Goal: Information Seeking & Learning: Learn about a topic

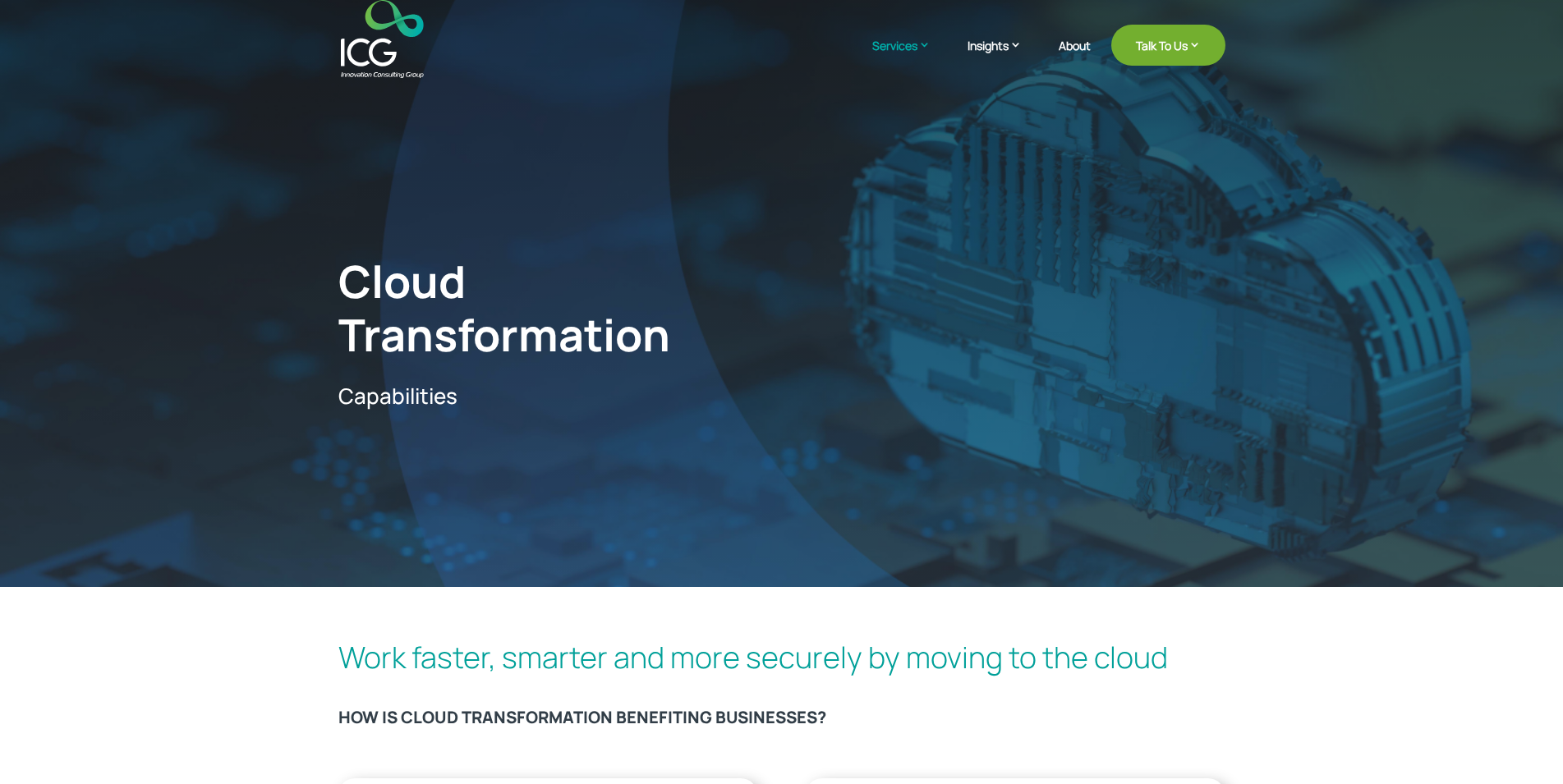
click at [865, 720] on h3 "HOW IS CLOUD TRANSFORMATION BENEFITING BUSINESSES?" at bounding box center [782, 721] width 887 height 28
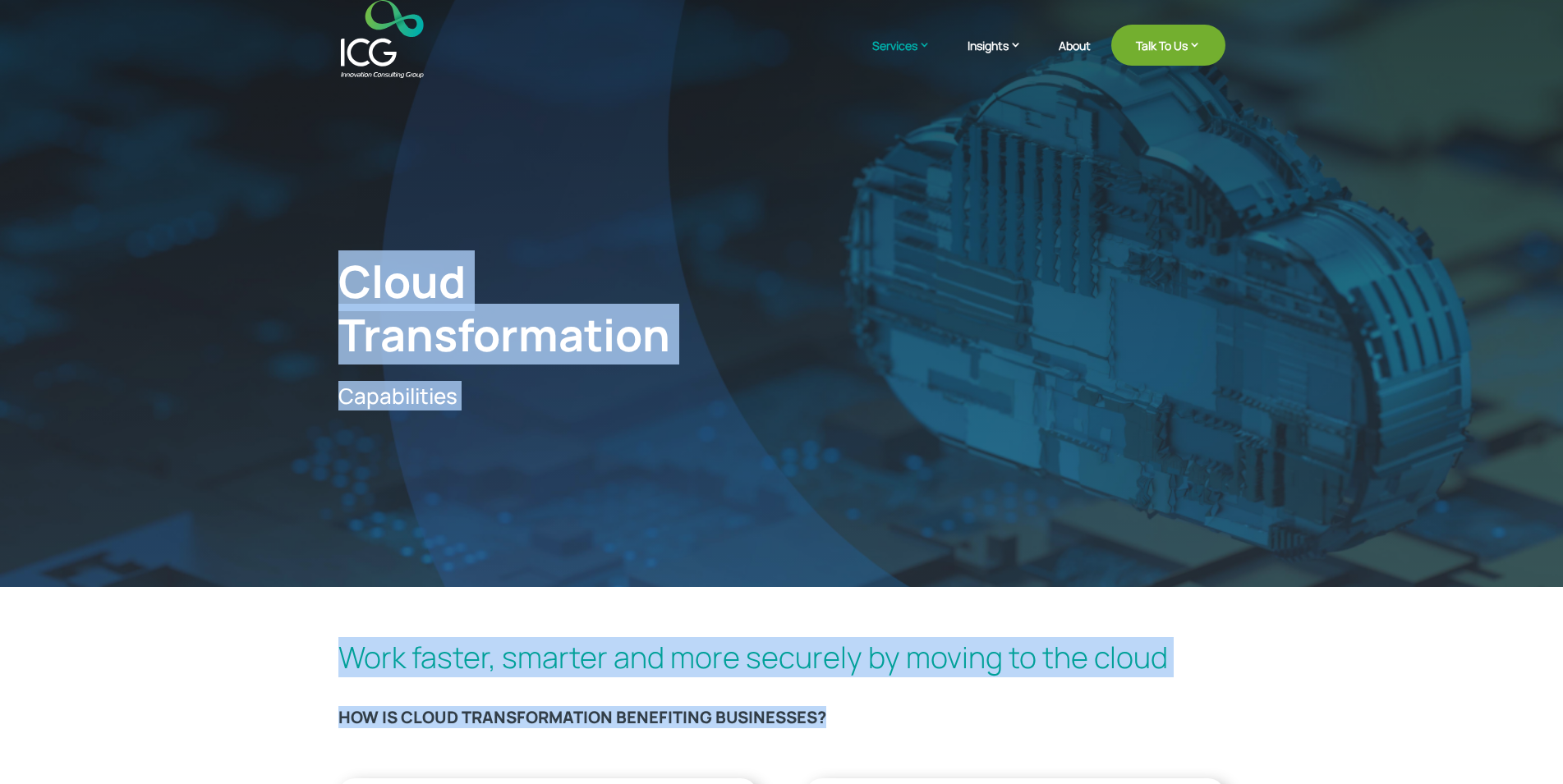
drag, startPoint x: 865, startPoint y: 720, endPoint x: 320, endPoint y: 56, distance: 859.0
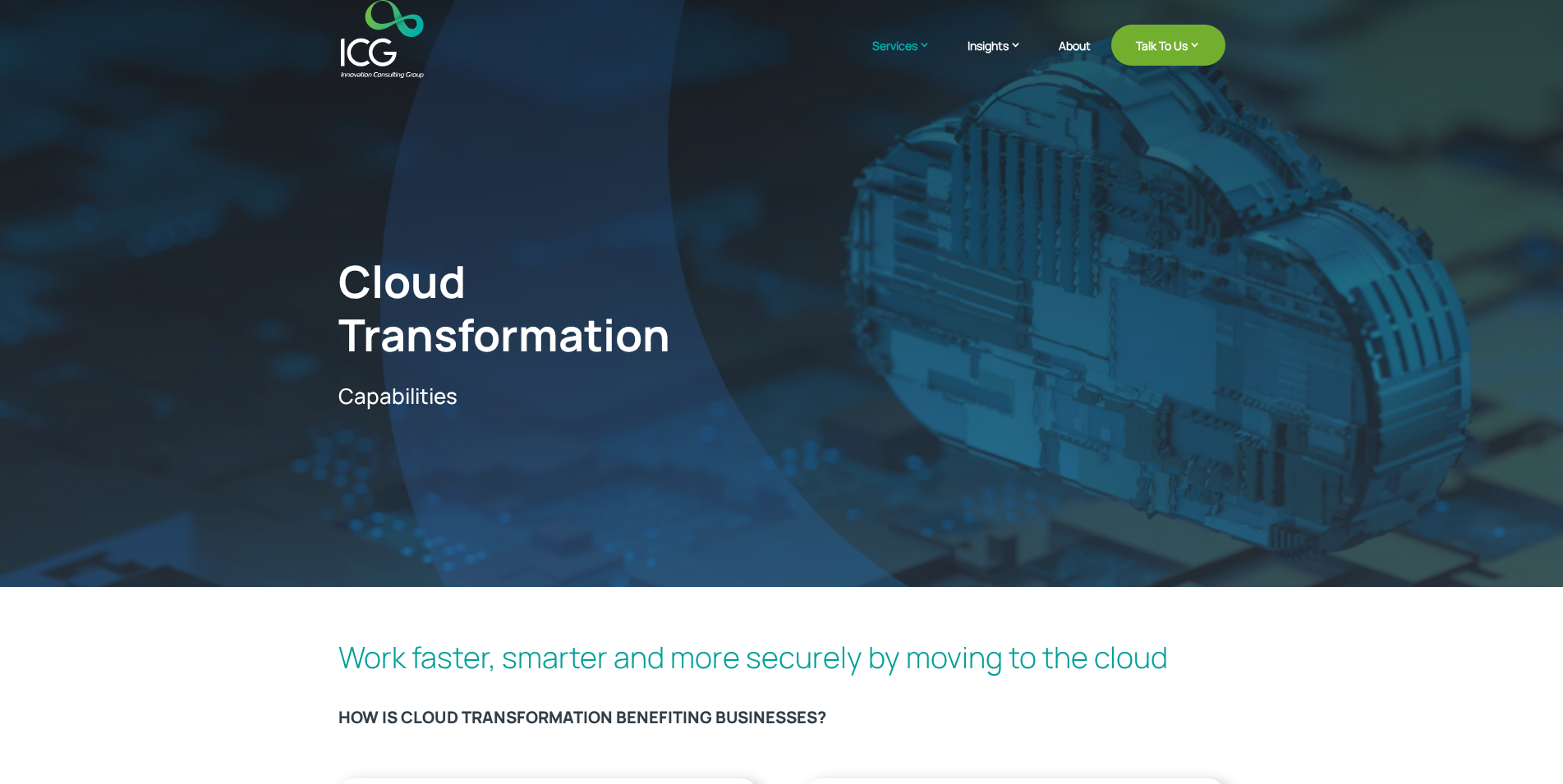
click at [341, 267] on span "Cloud Transformation" at bounding box center [504, 307] width 331 height 114
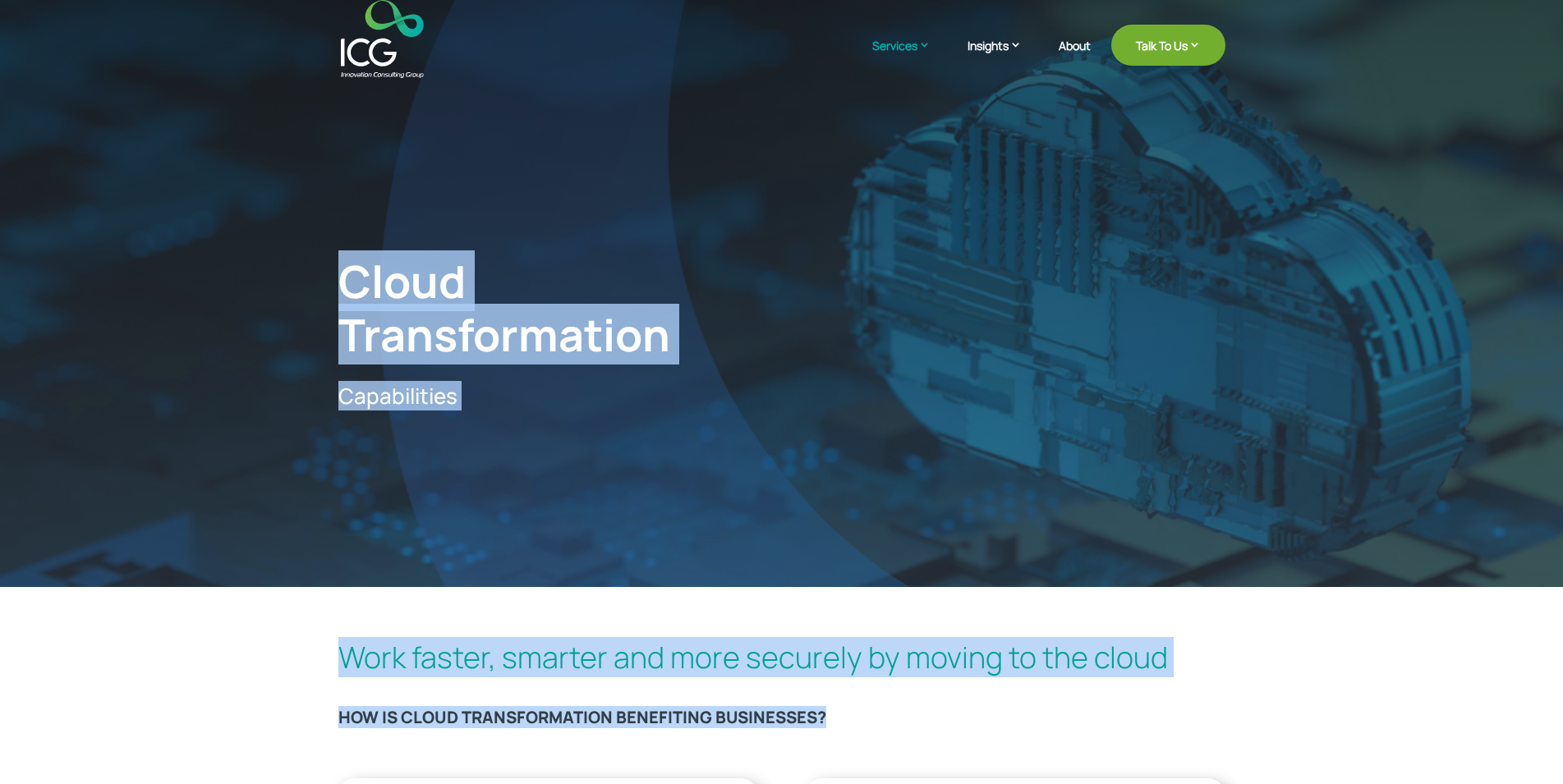
drag, startPoint x: 341, startPoint y: 267, endPoint x: 1001, endPoint y: 738, distance: 810.8
click at [920, 722] on h3 "HOW IS CLOUD TRANSFORMATION BENEFITING BUSINESSES?" at bounding box center [782, 721] width 887 height 28
drag, startPoint x: 920, startPoint y: 722, endPoint x: 338, endPoint y: 208, distance: 776.5
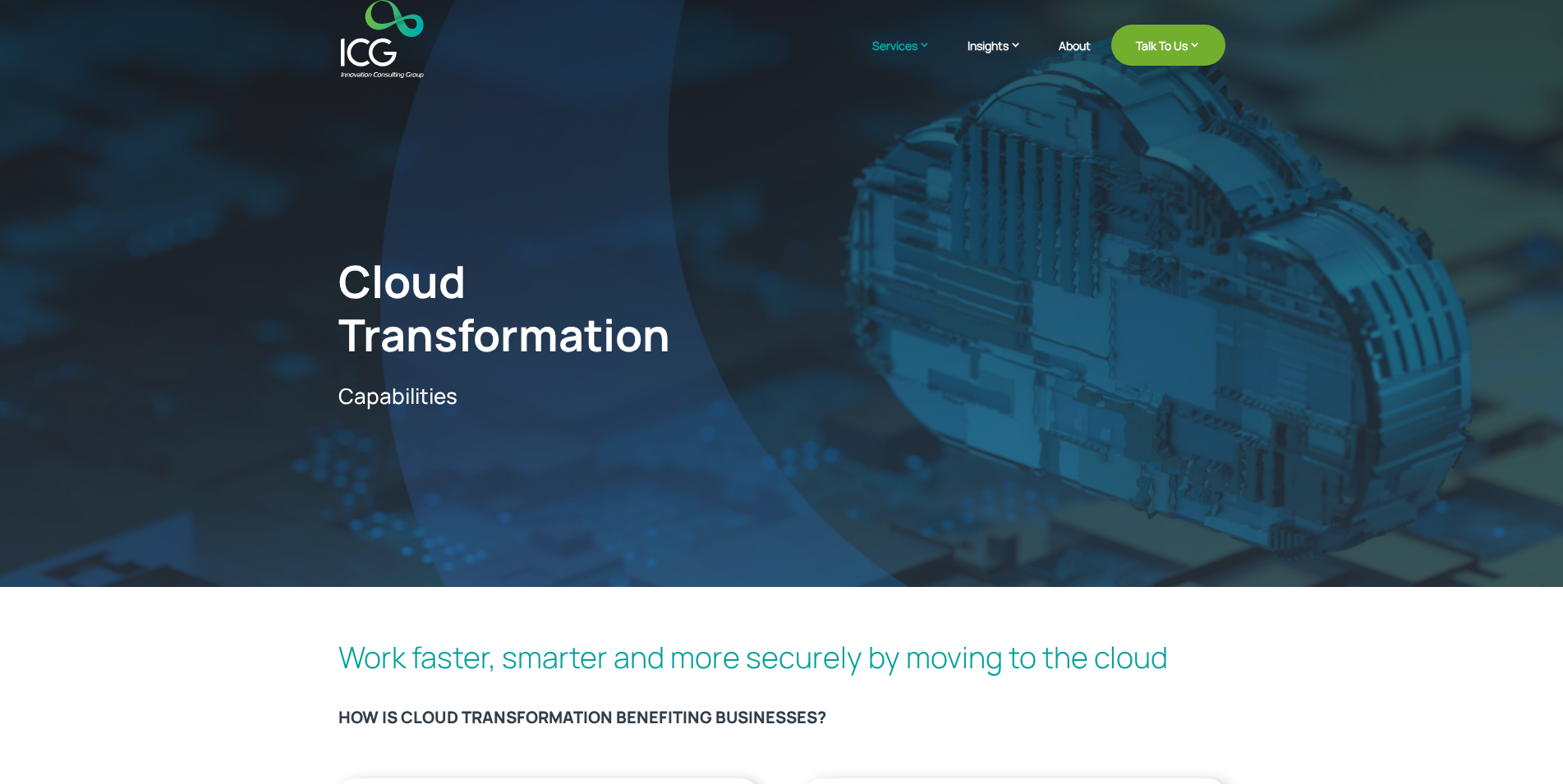
click at [347, 257] on span "Cloud Transformation" at bounding box center [504, 307] width 331 height 114
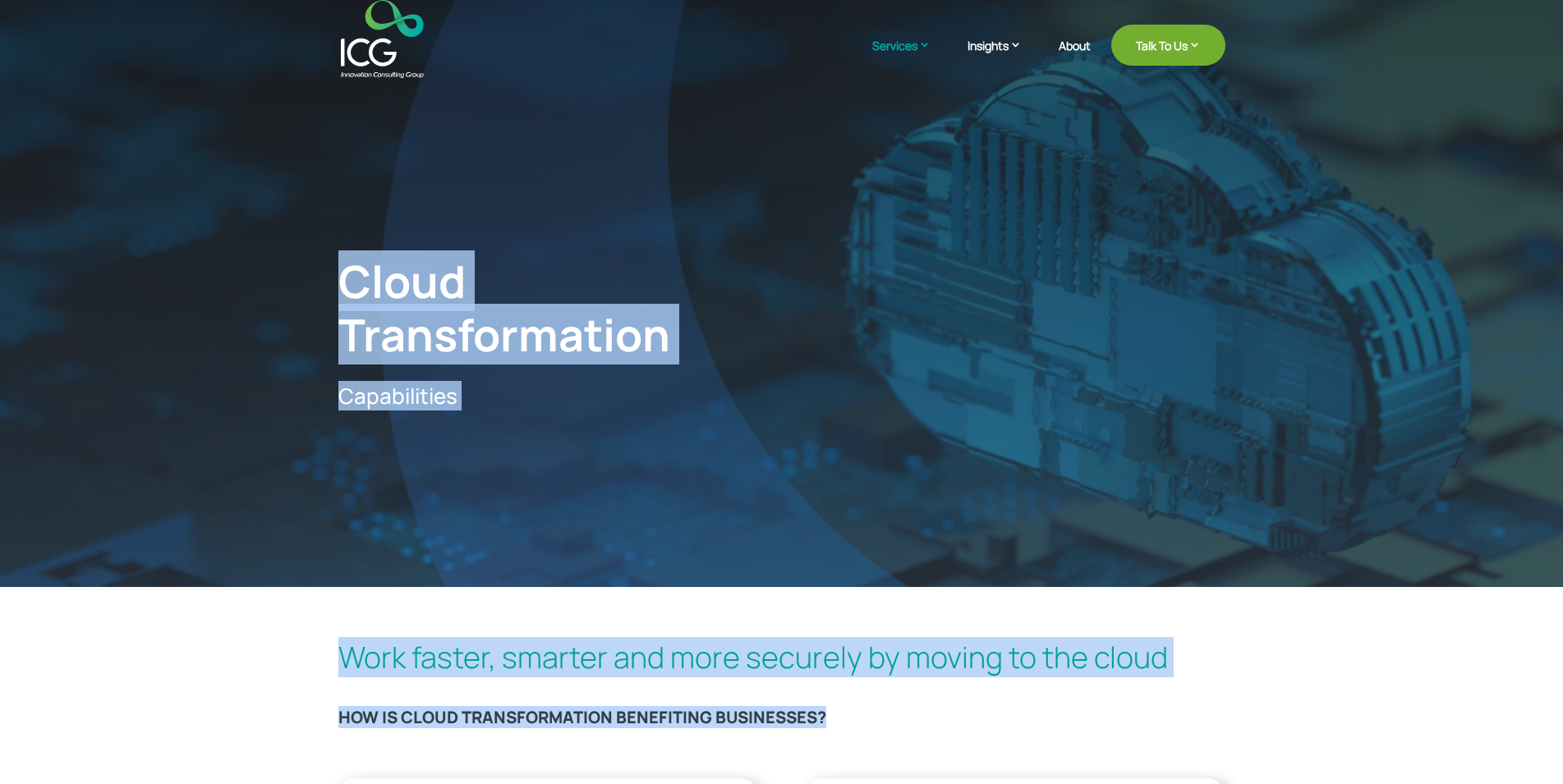
drag, startPoint x: 347, startPoint y: 257, endPoint x: 975, endPoint y: 738, distance: 791.0
click at [975, 738] on div "Work faster, smarter and more securely by moving to the cloud HOW IS CLOUD TRAN…" at bounding box center [782, 691] width 887 height 112
drag, startPoint x: 975, startPoint y: 738, endPoint x: 320, endPoint y: 194, distance: 851.4
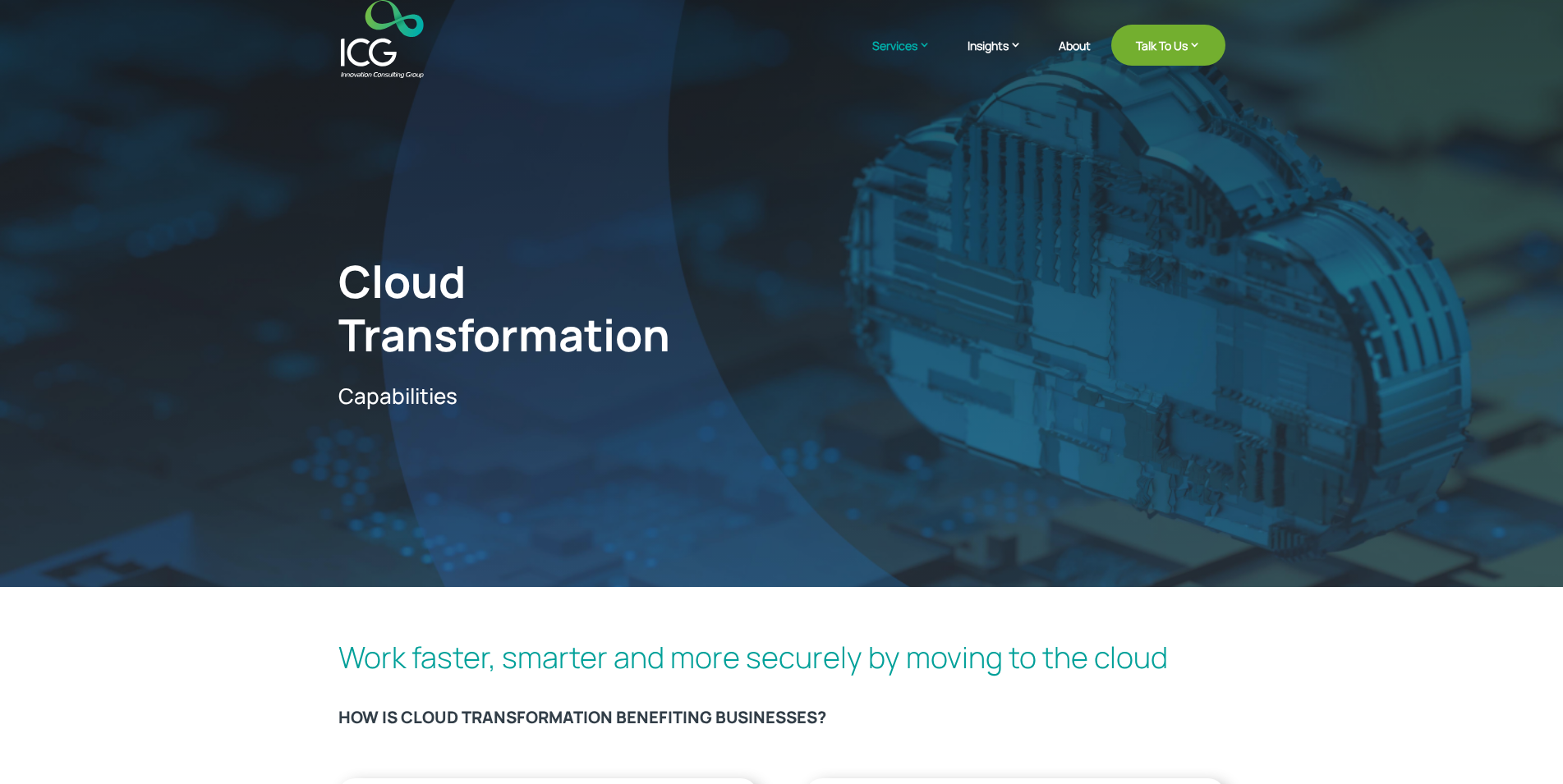
click at [351, 290] on span "Cloud Transformation" at bounding box center [504, 307] width 331 height 114
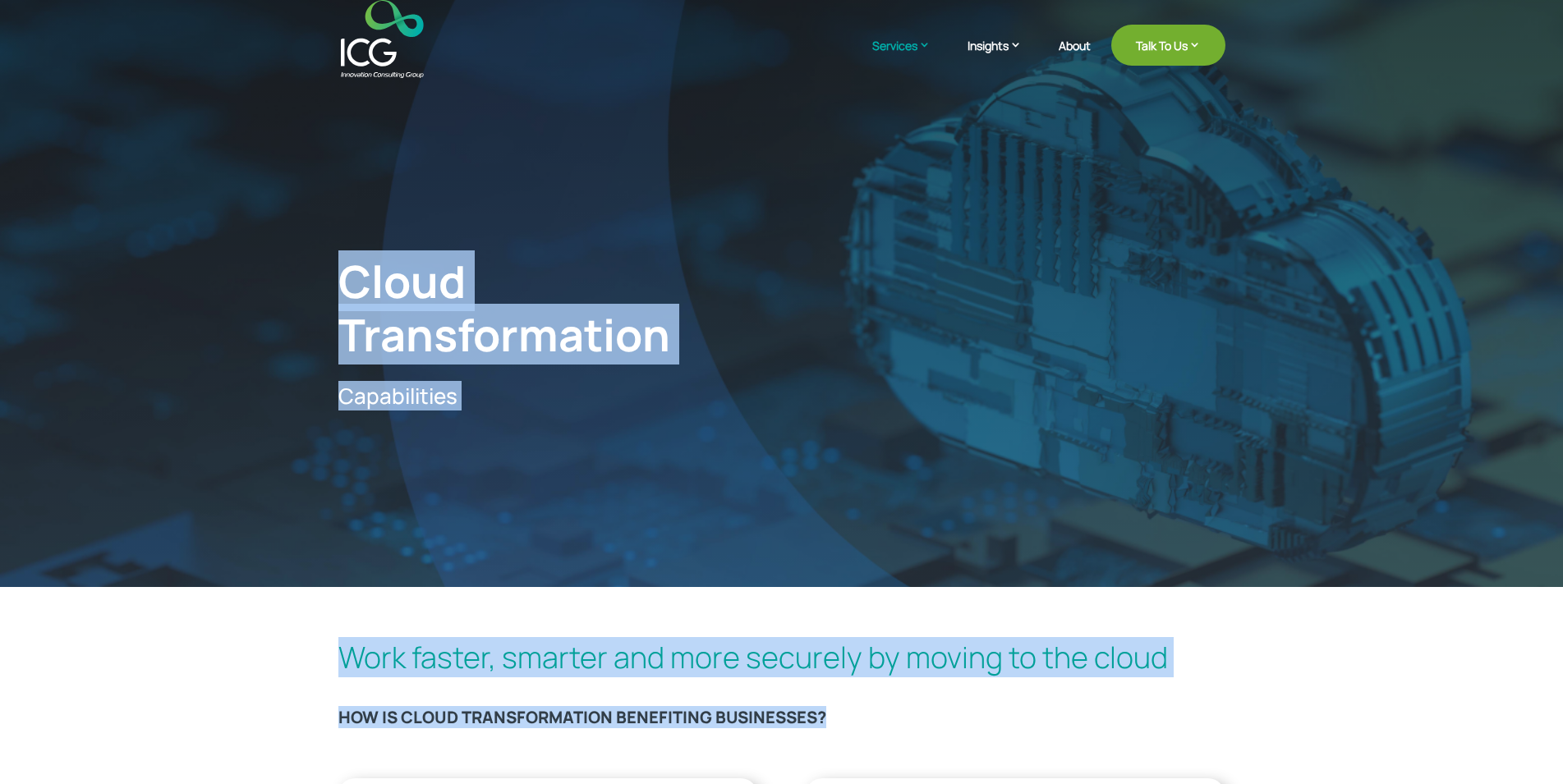
drag, startPoint x: 351, startPoint y: 290, endPoint x: 856, endPoint y: 713, distance: 658.8
click at [856, 713] on h3 "HOW IS CLOUD TRANSFORMATION BENEFITING BUSINESSES?" at bounding box center [782, 721] width 887 height 28
drag, startPoint x: 856, startPoint y: 713, endPoint x: 345, endPoint y: 241, distance: 695.6
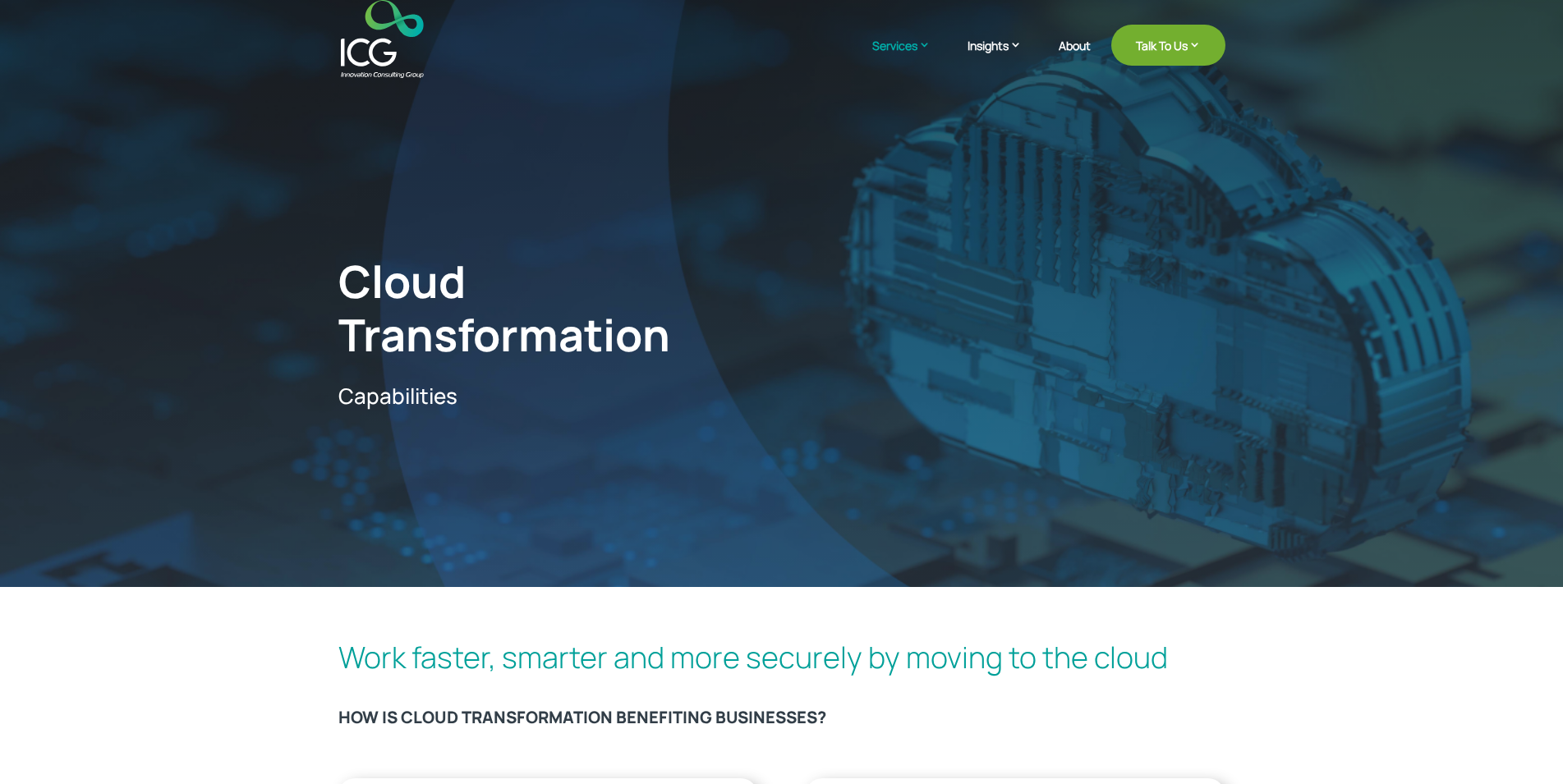
click at [345, 296] on span "Cloud Transformation" at bounding box center [504, 307] width 331 height 114
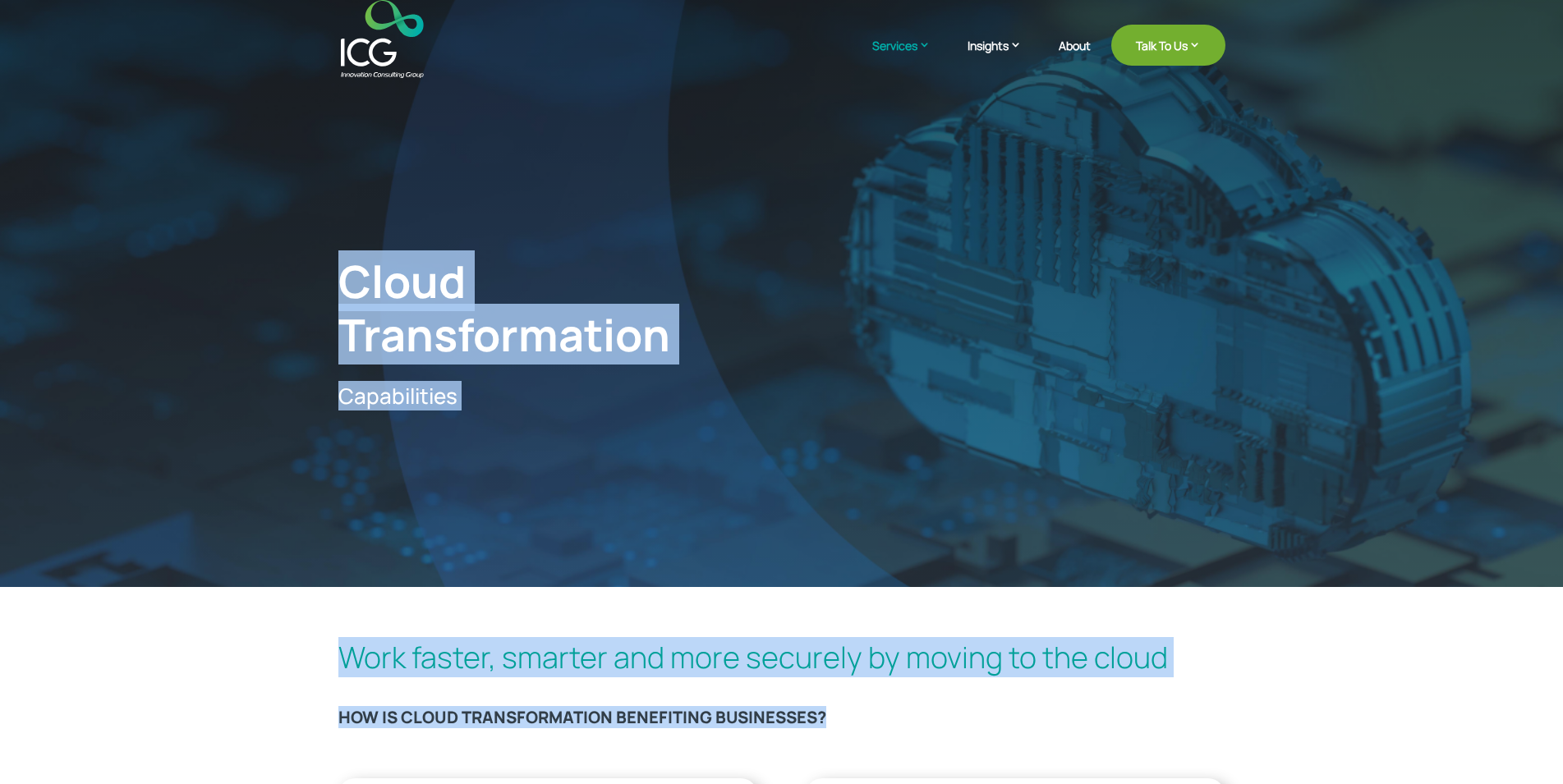
drag, startPoint x: 345, startPoint y: 296, endPoint x: 865, endPoint y: 719, distance: 670.3
click at [865, 719] on h3 "HOW IS CLOUD TRANSFORMATION BENEFITING BUSINESSES?" at bounding box center [782, 721] width 887 height 28
drag, startPoint x: 865, startPoint y: 719, endPoint x: 393, endPoint y: 265, distance: 654.9
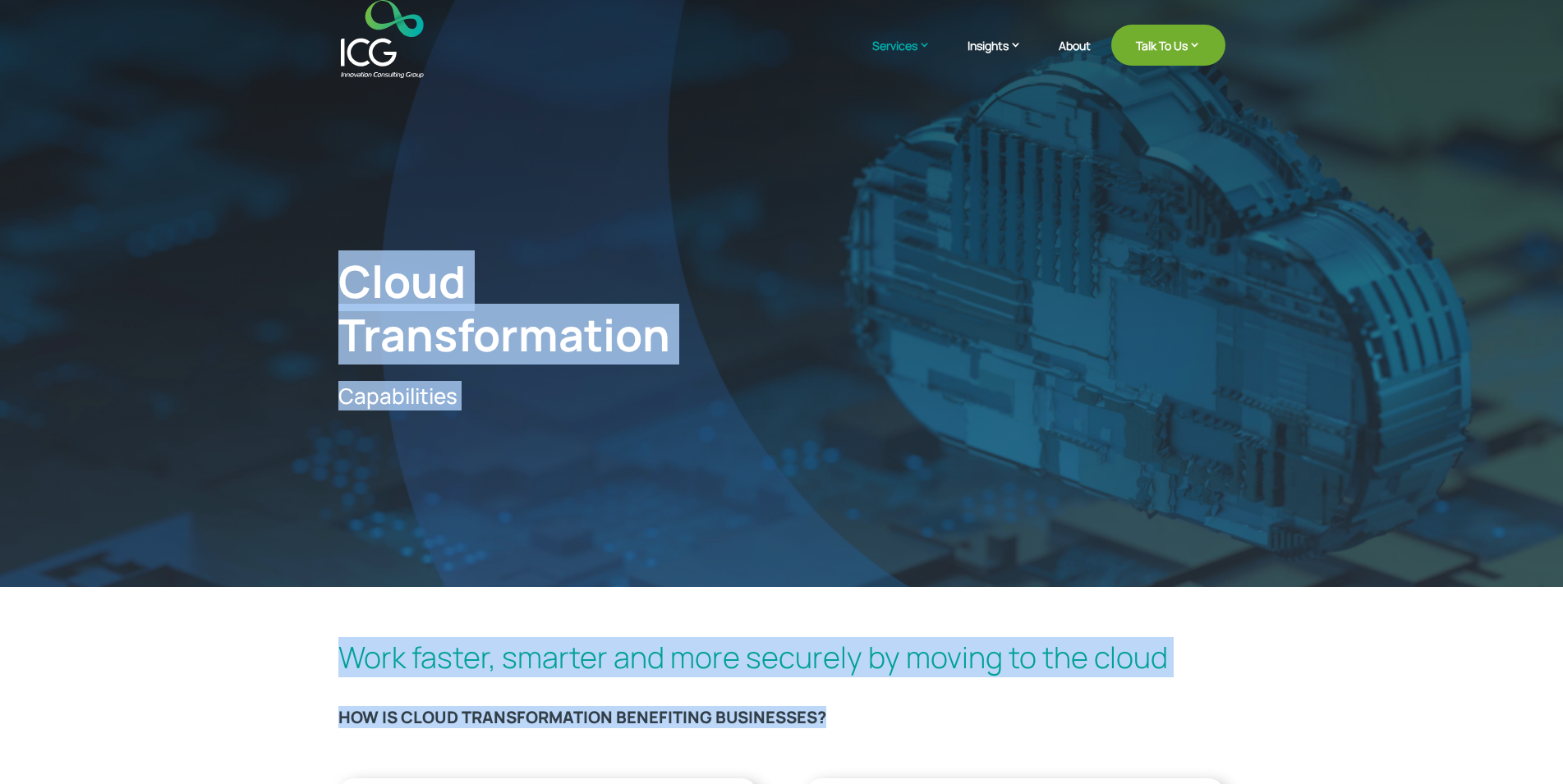
click at [393, 265] on span "Cloud Transformation" at bounding box center [504, 307] width 331 height 114
drag, startPoint x: 393, startPoint y: 265, endPoint x: 926, endPoint y: 709, distance: 693.7
click at [926, 709] on h3 "HOW IS CLOUD TRANSFORMATION BENEFITING BUSINESSES?" at bounding box center [782, 721] width 887 height 28
drag, startPoint x: 926, startPoint y: 709, endPoint x: 367, endPoint y: 265, distance: 713.9
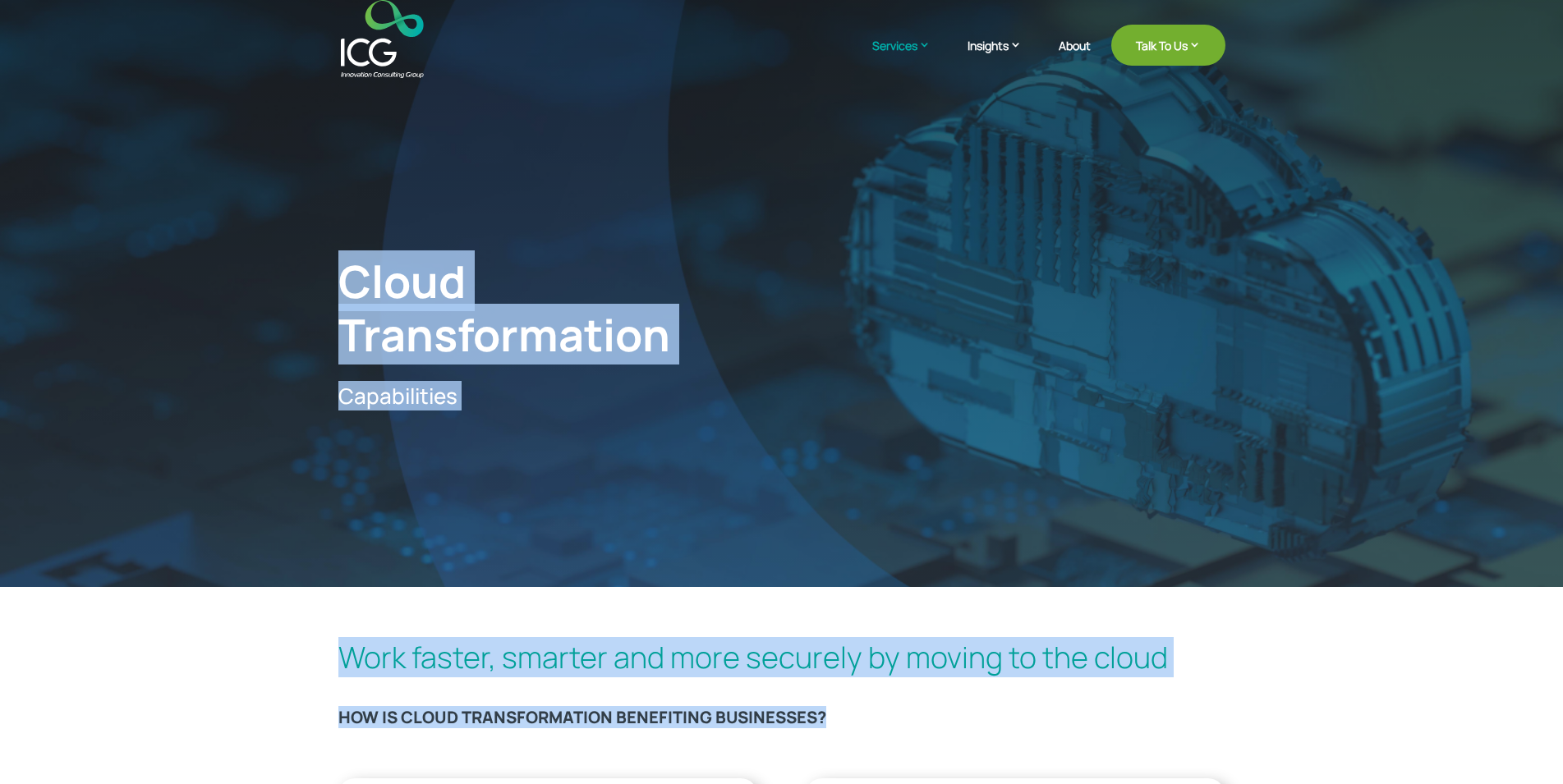
click at [367, 265] on span "Cloud Transformation" at bounding box center [504, 307] width 331 height 114
drag, startPoint x: 367, startPoint y: 265, endPoint x: 896, endPoint y: 704, distance: 687.4
click at [896, 704] on div "Work faster, smarter and more securely by moving to the cloud HOW IS CLOUD TRAN…" at bounding box center [782, 691] width 887 height 112
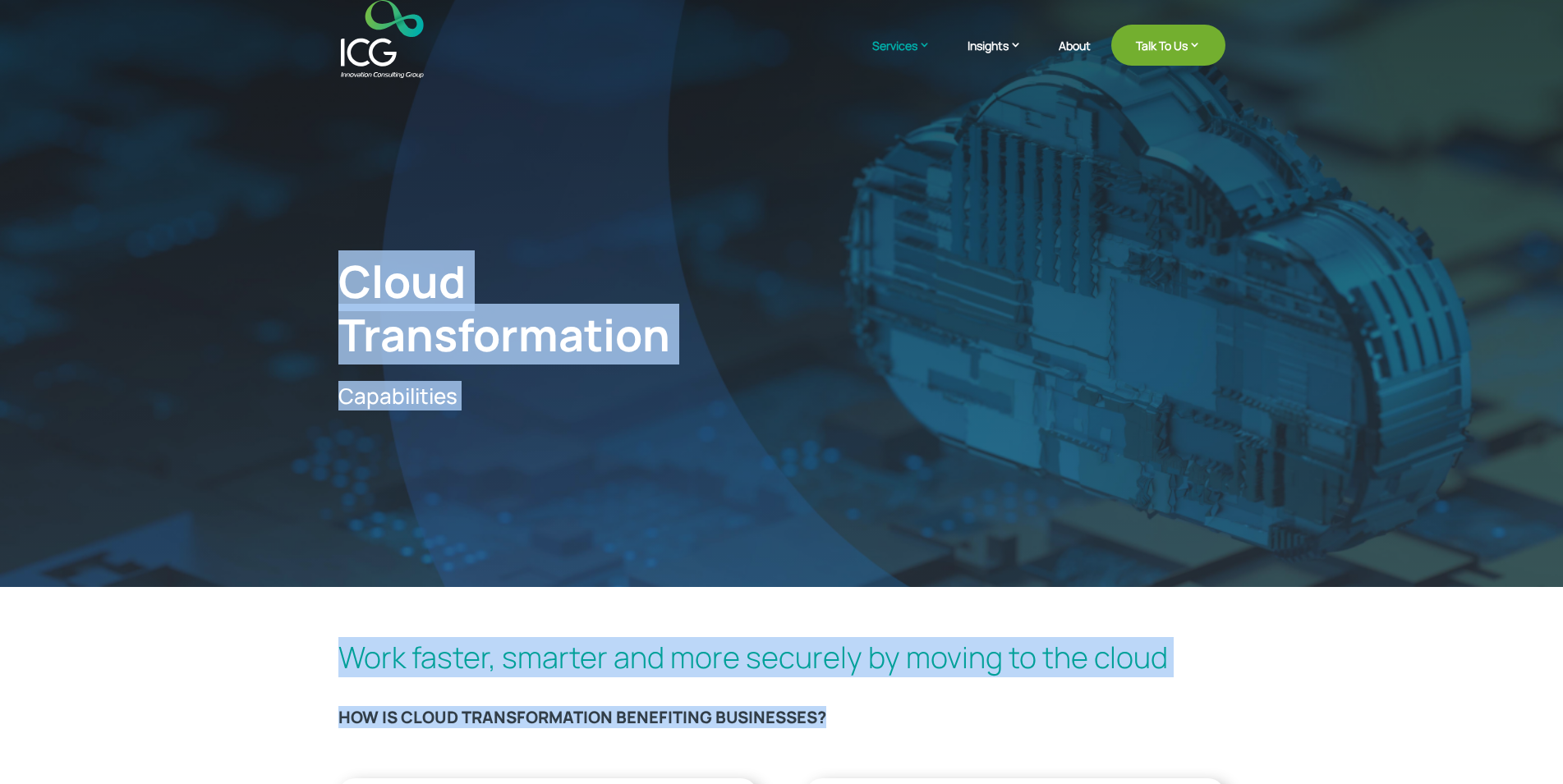
drag, startPoint x: 608, startPoint y: 665, endPoint x: 358, endPoint y: 267, distance: 470.0
click at [358, 267] on span "Cloud Transformation" at bounding box center [504, 307] width 331 height 114
drag, startPoint x: 358, startPoint y: 267, endPoint x: 887, endPoint y: 707, distance: 688.1
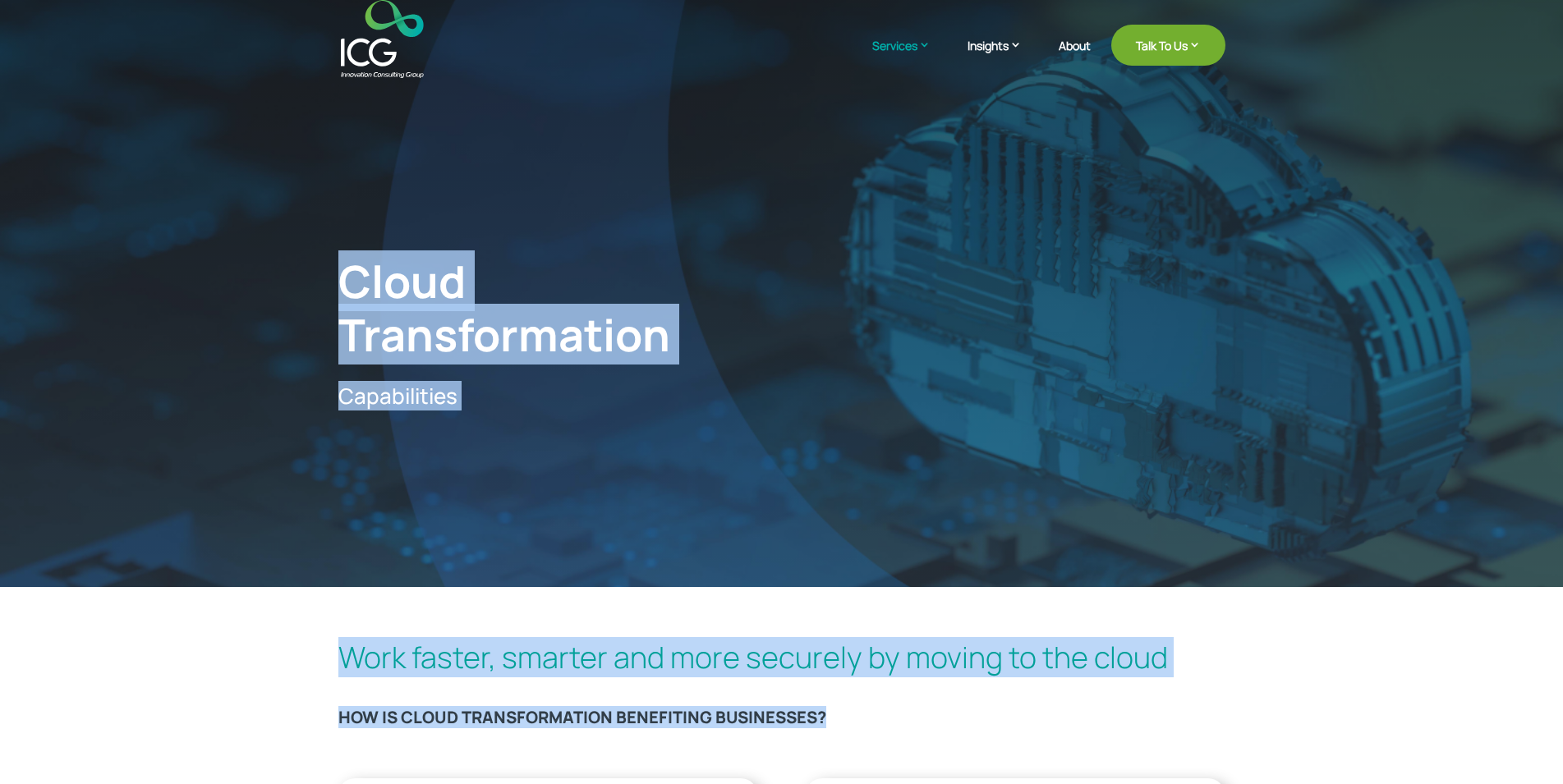
click at [887, 707] on div "Work faster, smarter and more securely by moving to the cloud HOW IS CLOUD TRAN…" at bounding box center [782, 691] width 887 height 112
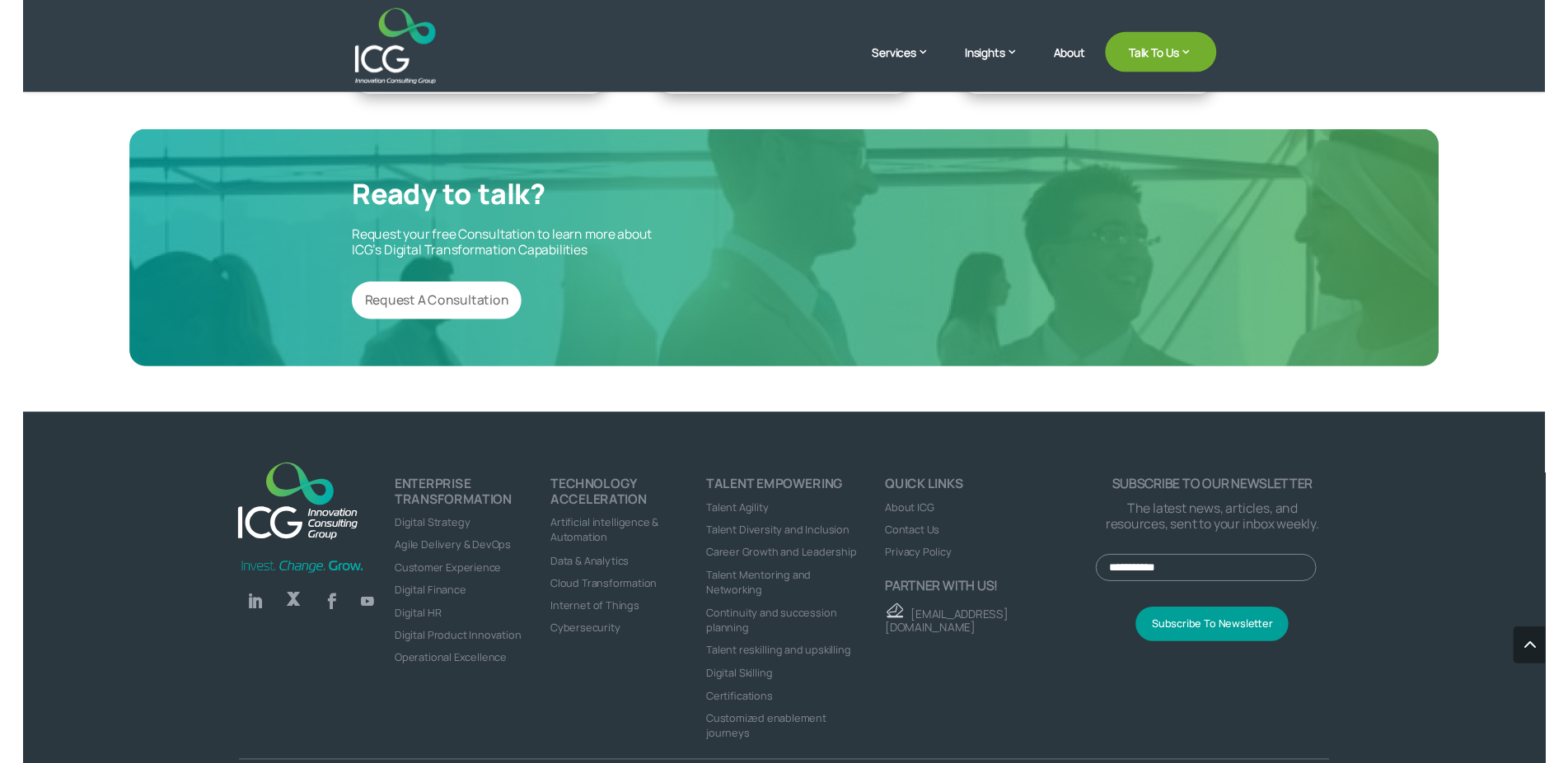
scroll to position [2146, 0]
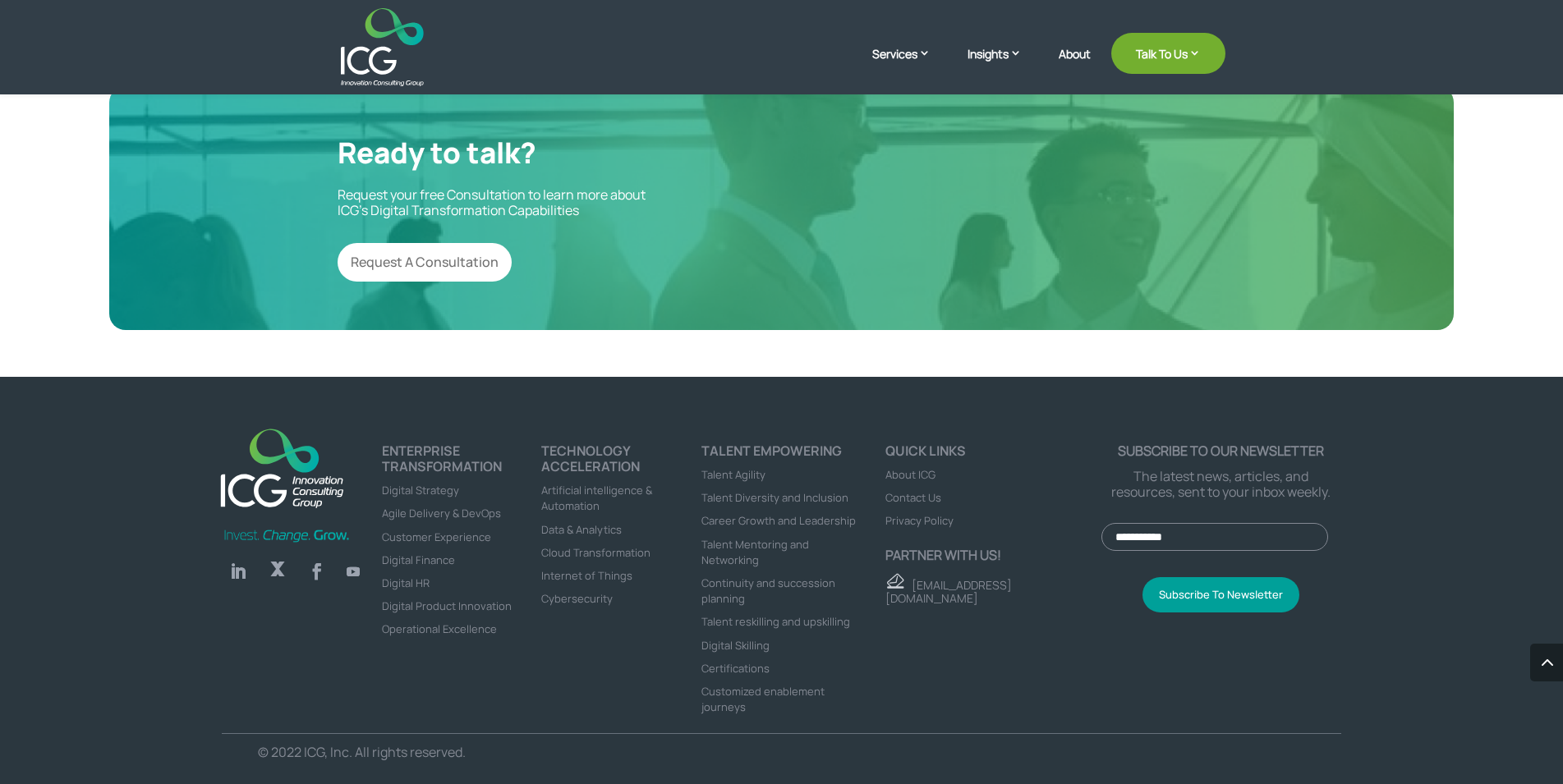
click at [300, 123] on div "Ready to talk? Request your free Consultation to learn more about ICG’s Digital…" at bounding box center [782, 208] width 1345 height 244
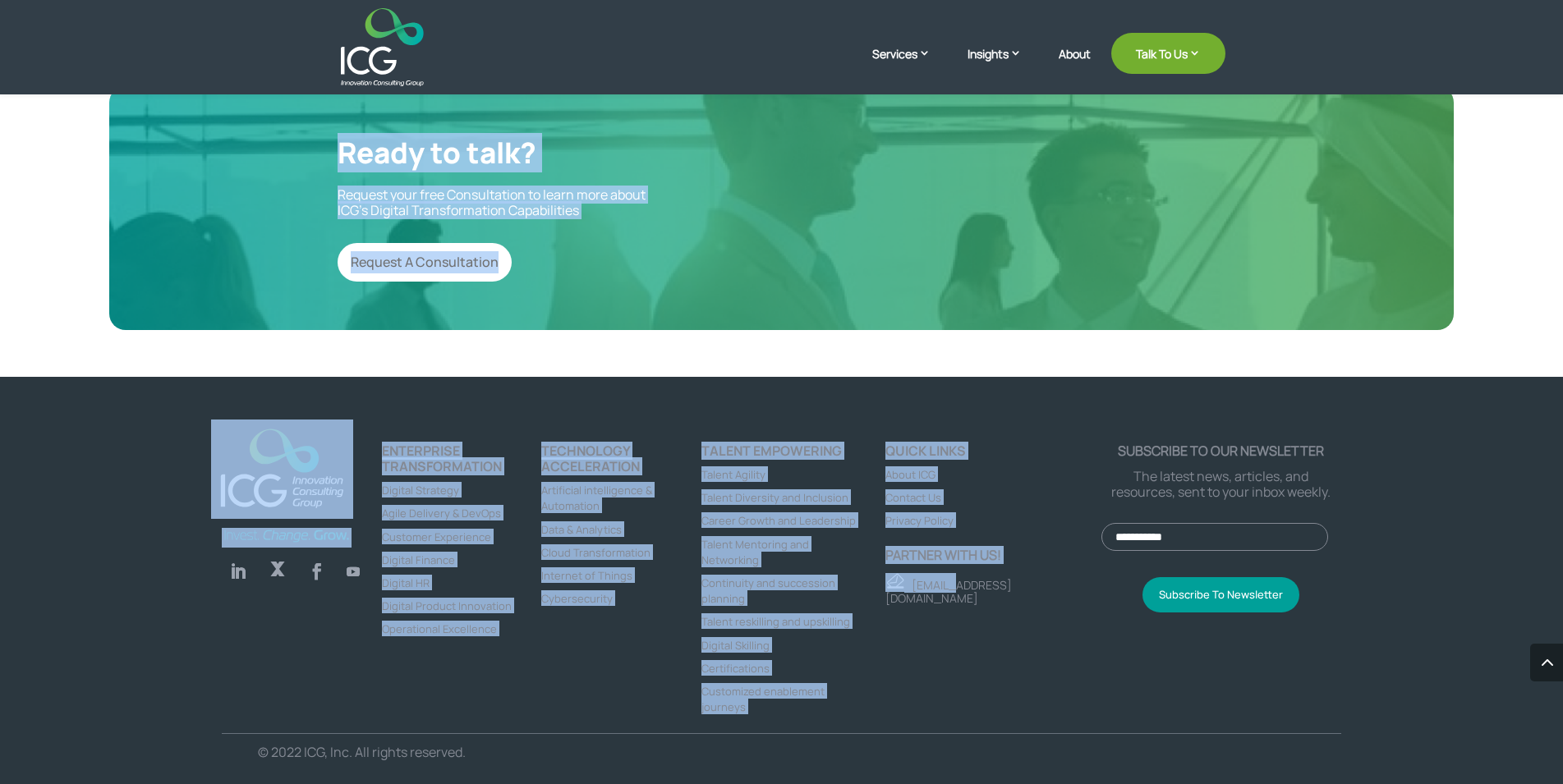
drag, startPoint x: 300, startPoint y: 123, endPoint x: 927, endPoint y: 676, distance: 836.0
click at [927, 331] on div "Ready to talk? Request your free Consultation to learn more about ICG’s Digital…" at bounding box center [782, 208] width 1345 height 244
click at [927, 676] on div "Quick links About ICG Contact Us Privacy Policy Partner with us! [EMAIL_ADDRESS…" at bounding box center [981, 588] width 240 height 290
